Goal: Transaction & Acquisition: Purchase product/service

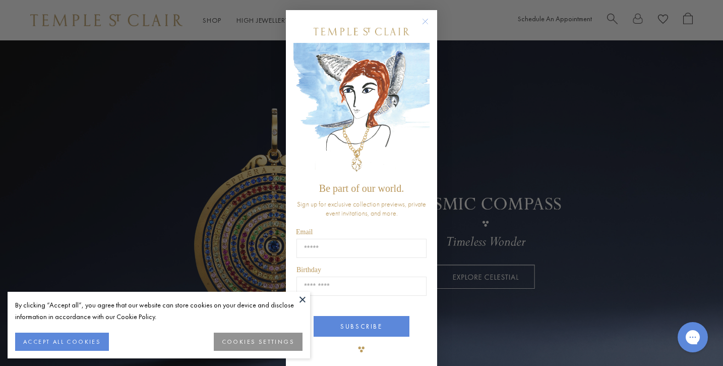
click at [428, 22] on circle "Close dialog" at bounding box center [426, 22] width 12 height 12
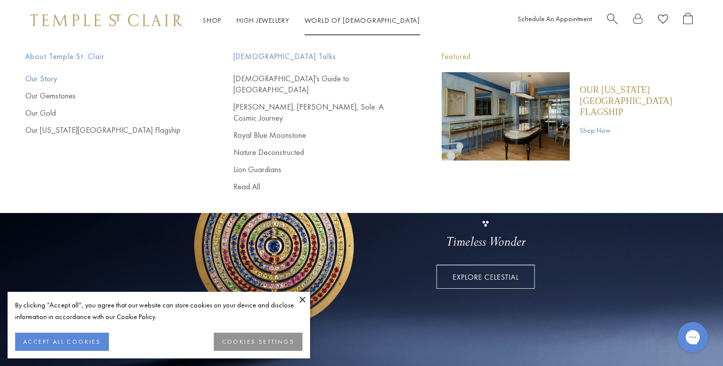
click at [48, 79] on link "Our Story" at bounding box center [109, 78] width 168 height 11
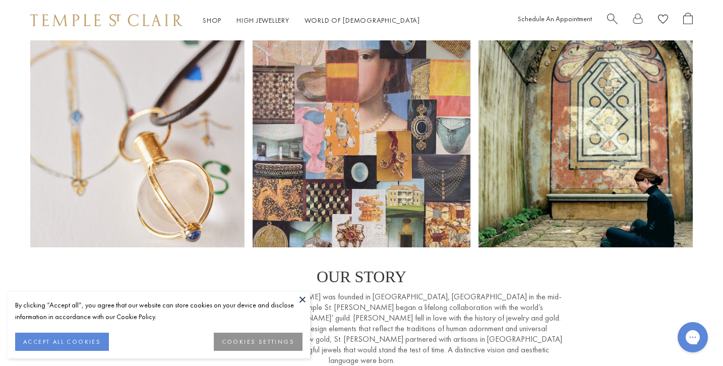
click at [303, 299] on button at bounding box center [302, 299] width 15 height 15
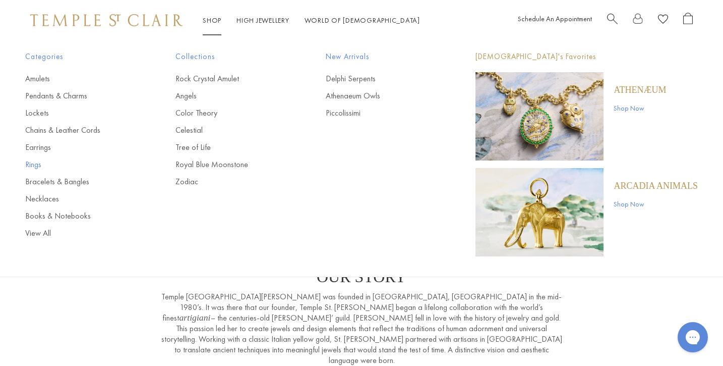
click at [33, 164] on link "Rings" at bounding box center [80, 164] width 110 height 11
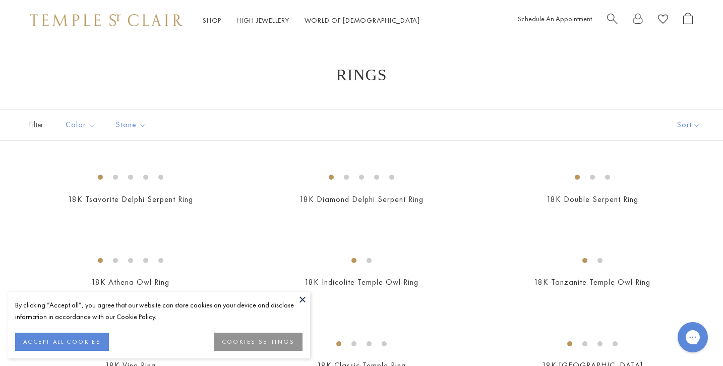
click at [299, 300] on button at bounding box center [302, 299] width 15 height 15
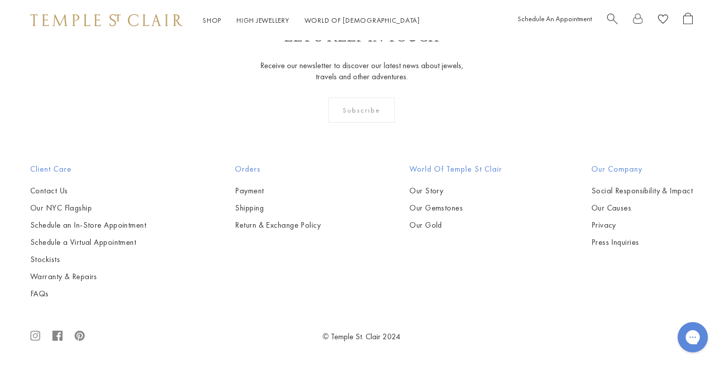
scroll to position [3951, 0]
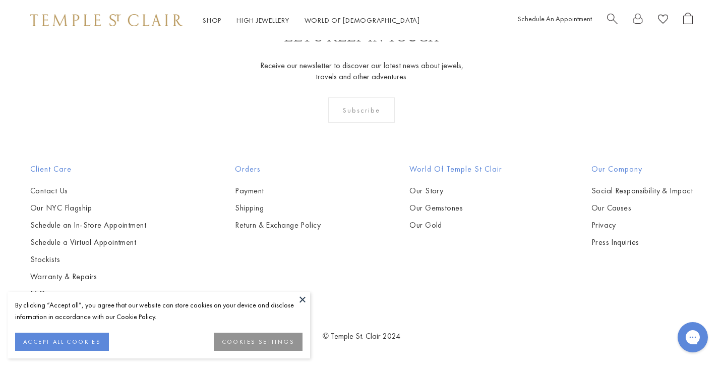
scroll to position [415, 0]
